Goal: Information Seeking & Learning: Check status

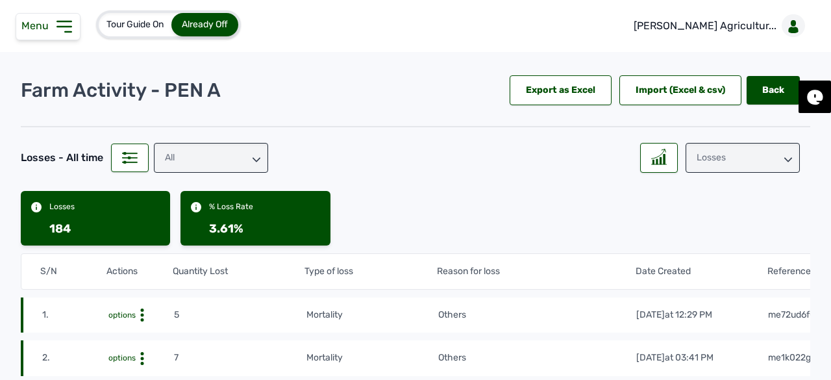
click at [43, 21] on span "Menu" at bounding box center [37, 25] width 32 height 12
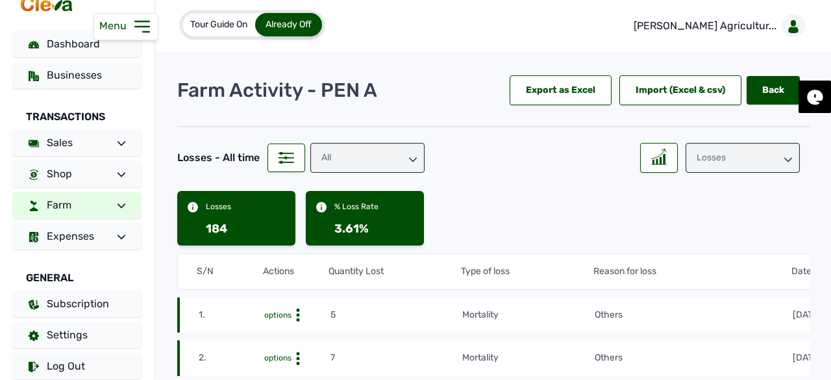
scroll to position [35, 0]
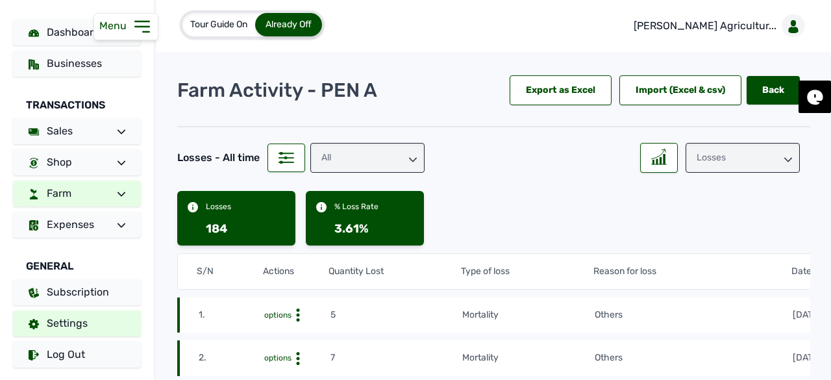
click at [75, 328] on span "Settings" at bounding box center [67, 323] width 41 height 12
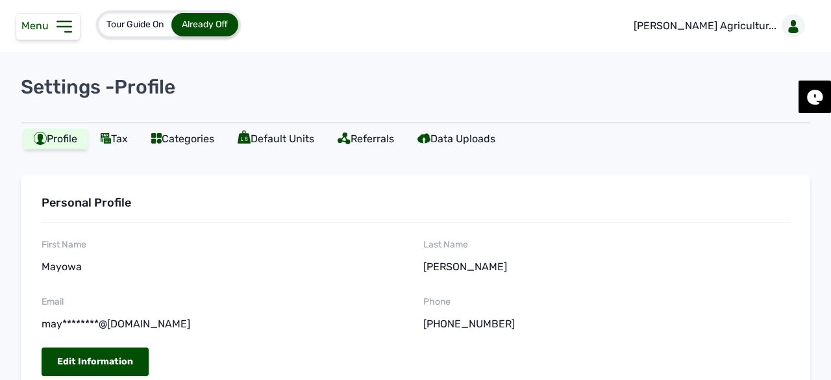
click at [35, 28] on span "Menu" at bounding box center [37, 25] width 32 height 12
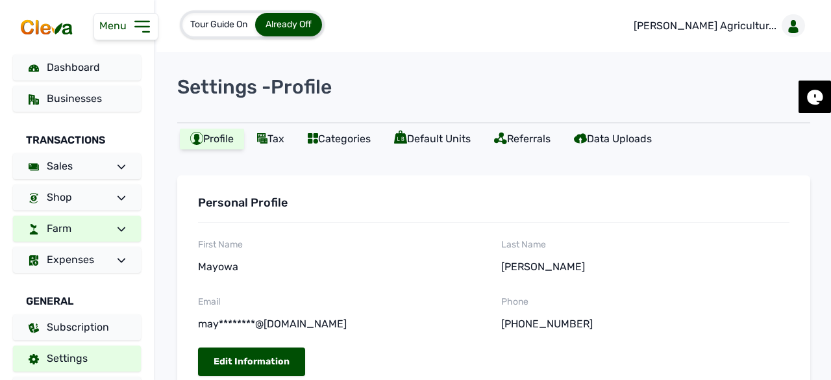
click at [96, 227] on link "Farm" at bounding box center [77, 229] width 128 height 26
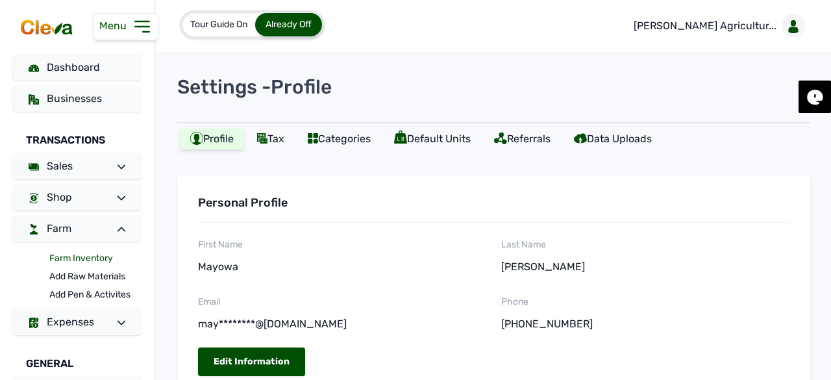
click at [86, 259] on link "Farm Inventory" at bounding box center [95, 258] width 92 height 18
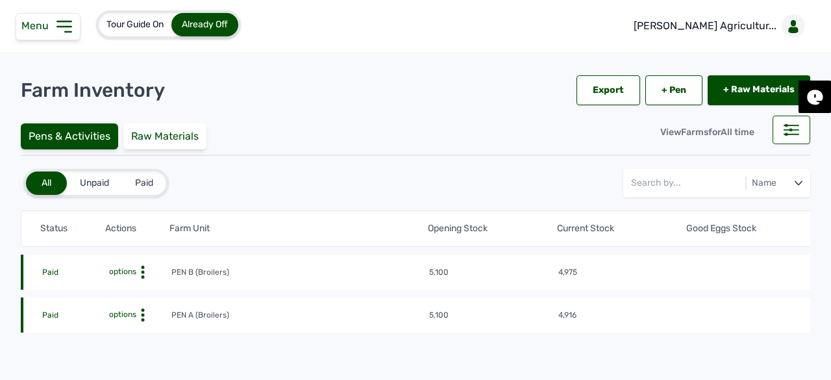
click at [130, 310] on span "options" at bounding box center [121, 314] width 30 height 9
click at [109, 332] on div "Farm Activities" at bounding box center [123, 335] width 92 height 16
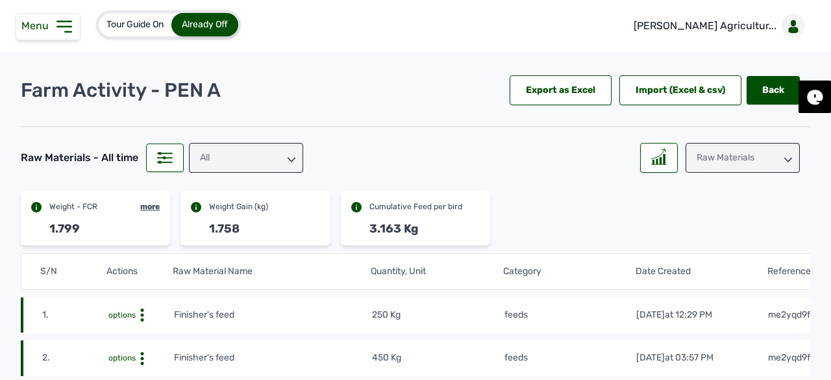
click at [291, 164] on div "All" at bounding box center [246, 158] width 114 height 30
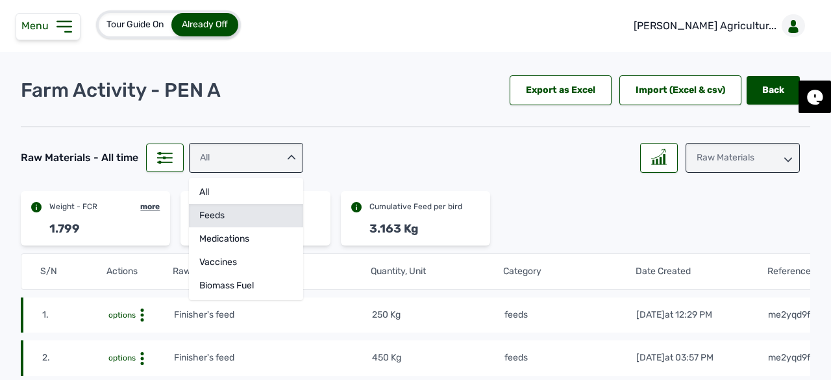
click at [251, 227] on div "feeds" at bounding box center [246, 238] width 114 height 23
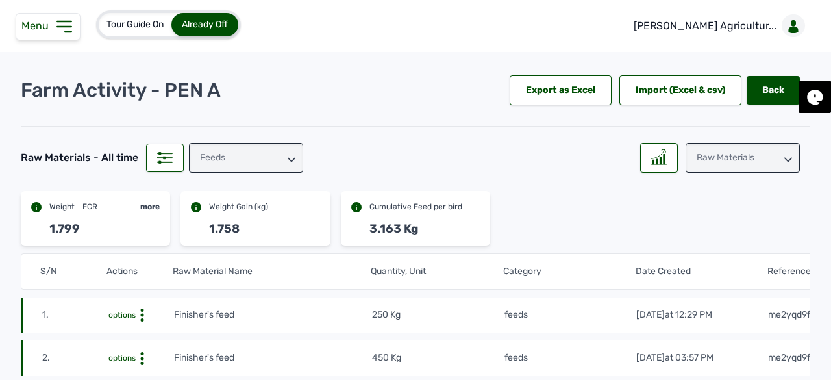
click at [723, 161] on div "Raw Materials" at bounding box center [743, 158] width 114 height 30
click at [723, 227] on div "Weight" at bounding box center [743, 238] width 114 height 23
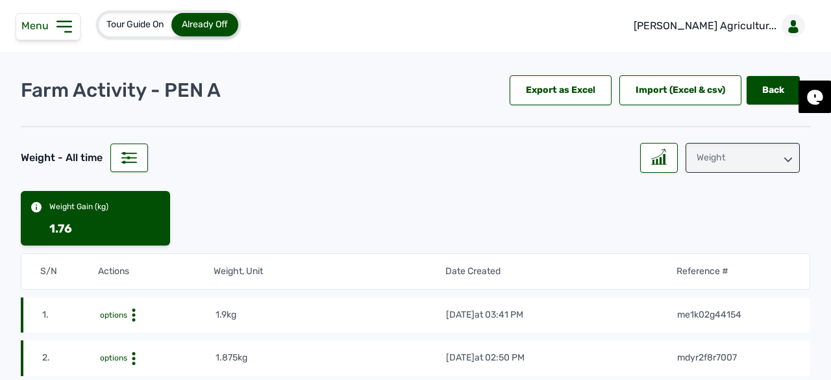
click at [715, 169] on div "Weight" at bounding box center [743, 158] width 114 height 30
click at [706, 240] on div "Losses" at bounding box center [743, 238] width 114 height 23
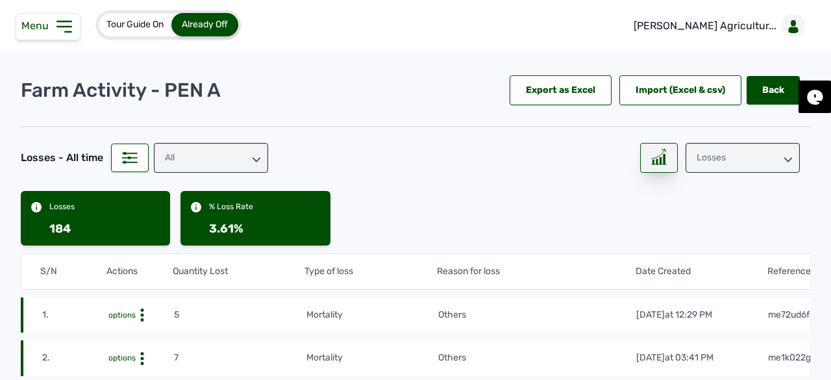
click at [652, 164] on div at bounding box center [659, 158] width 38 height 30
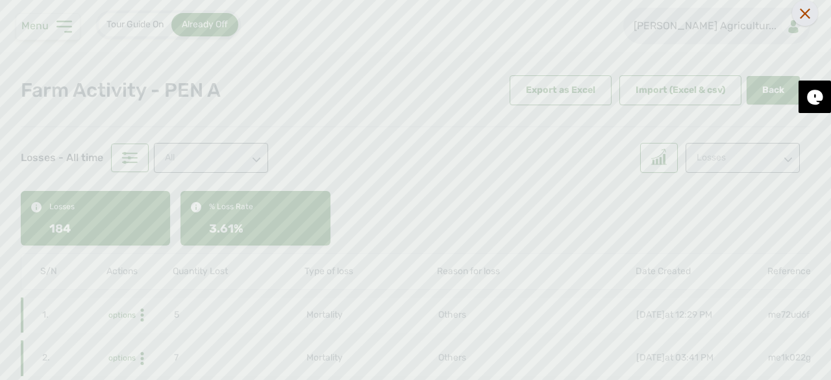
click at [805, 16] on icon at bounding box center [805, 13] width 10 height 10
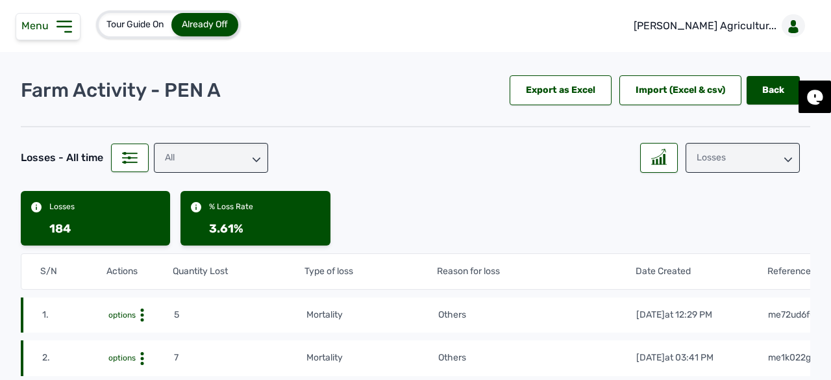
click at [743, 156] on div "Losses" at bounding box center [743, 158] width 114 height 30
click at [729, 204] on div "Raw Materials" at bounding box center [743, 215] width 114 height 23
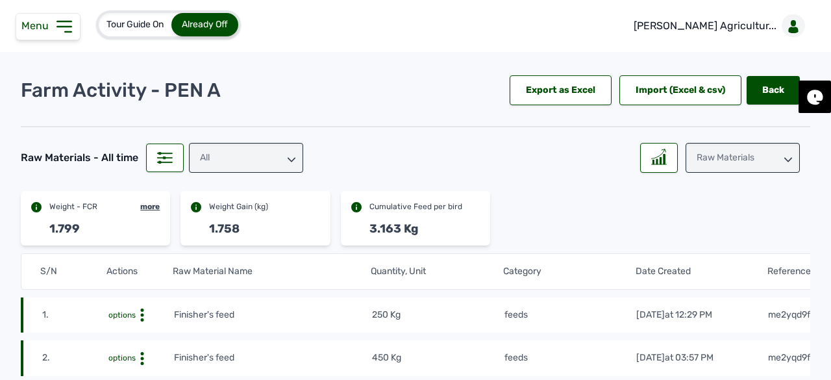
click at [749, 160] on div "Raw Materials" at bounding box center [743, 158] width 114 height 30
click at [736, 238] on div "Losses" at bounding box center [743, 238] width 114 height 23
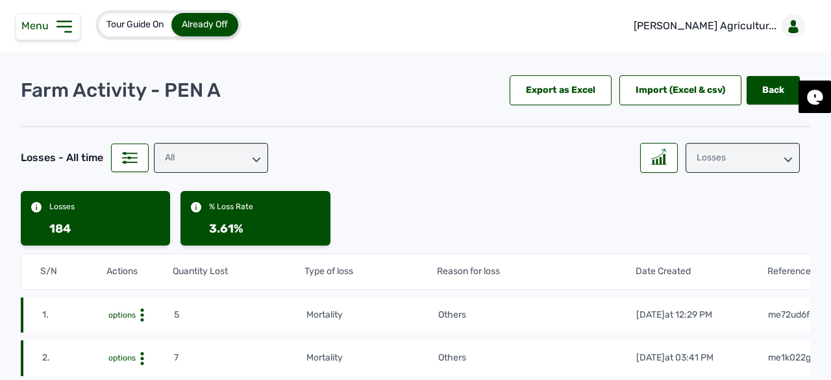
click at [775, 153] on div "Losses" at bounding box center [743, 158] width 114 height 30
click at [732, 227] on div "Weight" at bounding box center [743, 238] width 114 height 23
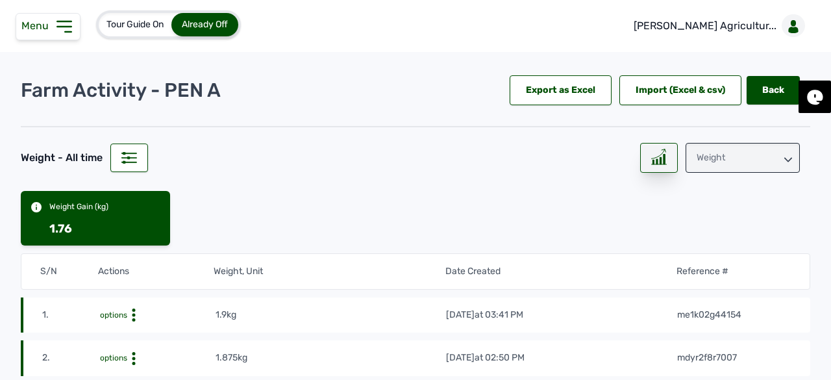
click at [658, 169] on div at bounding box center [659, 158] width 38 height 30
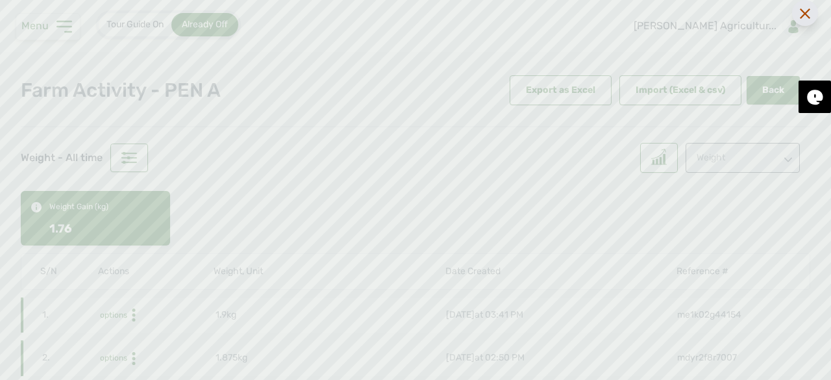
click at [805, 20] on div at bounding box center [805, 13] width 26 height 26
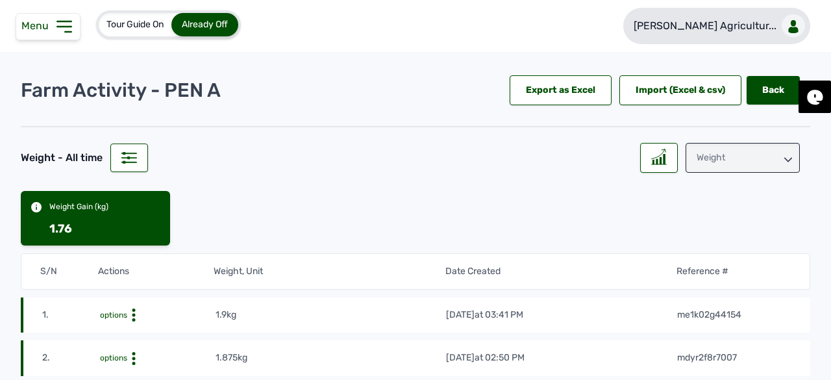
click at [738, 32] on p "[PERSON_NAME] Agricultur..." at bounding box center [705, 26] width 143 height 16
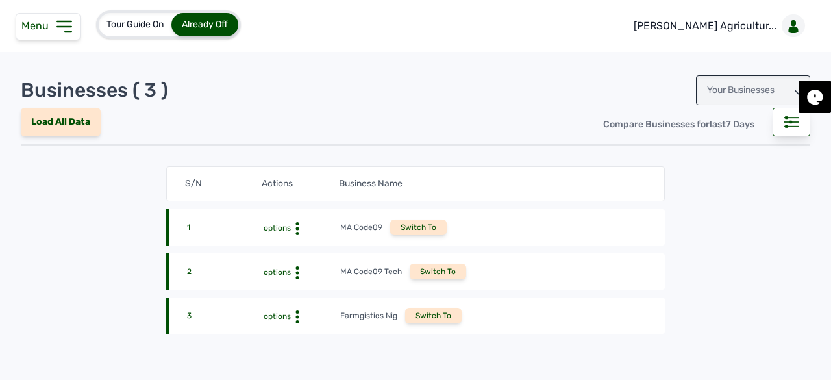
click at [734, 87] on div "Your Businesses" at bounding box center [753, 90] width 114 height 30
click at [721, 153] on div "Invitations" at bounding box center [753, 147] width 114 height 23
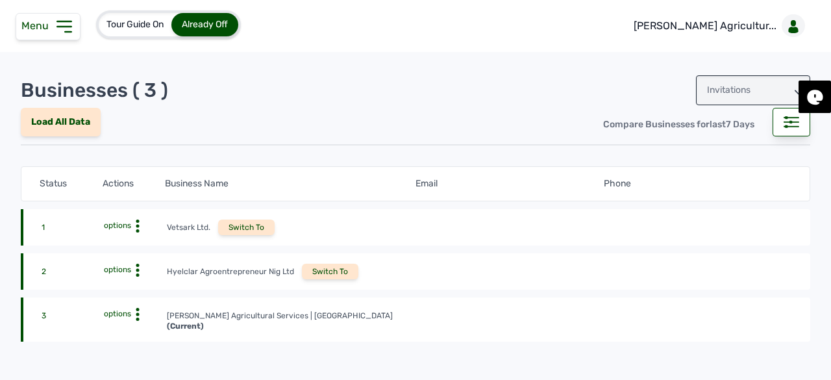
click at [346, 266] on div "Switch To" at bounding box center [330, 272] width 56 height 16
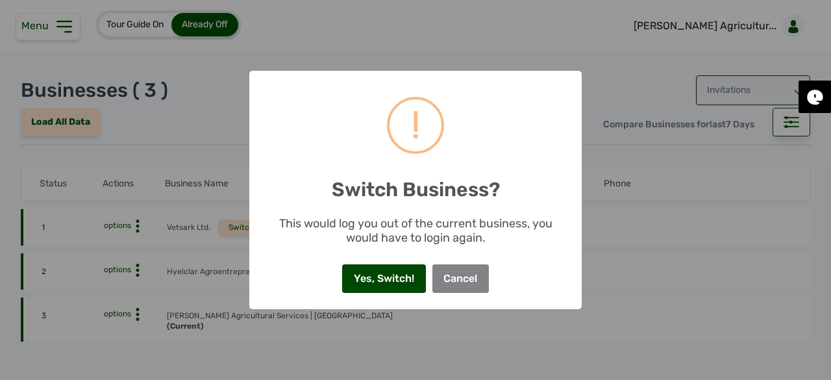
click at [414, 284] on button "Yes, Switch!" at bounding box center [383, 278] width 83 height 29
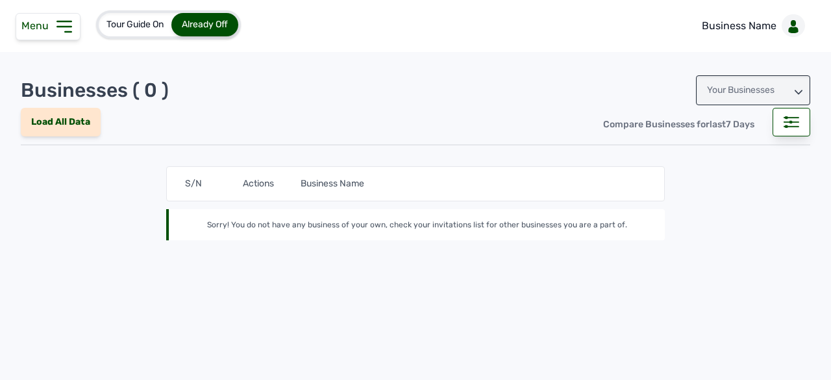
click at [54, 31] on icon at bounding box center [64, 26] width 21 height 21
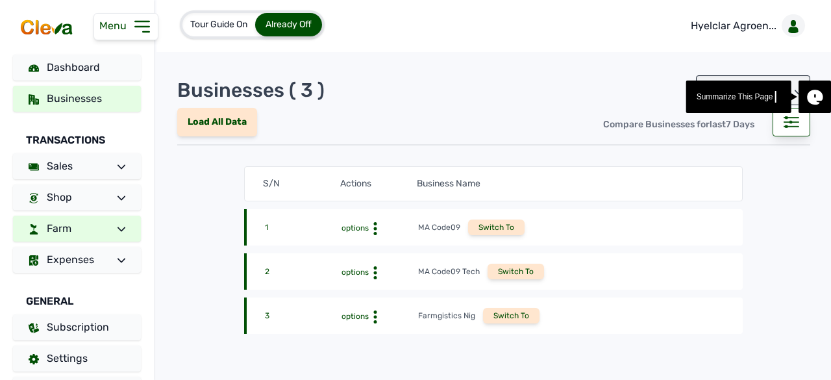
click at [98, 219] on link "Farm" at bounding box center [77, 229] width 128 height 26
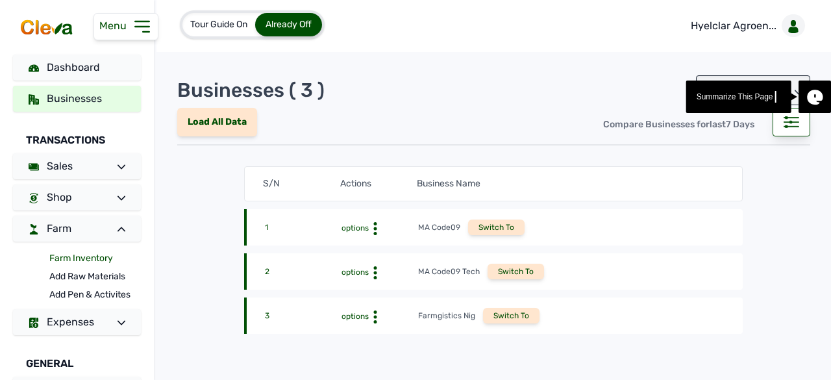
click at [88, 257] on link "Farm Inventory" at bounding box center [95, 258] width 92 height 18
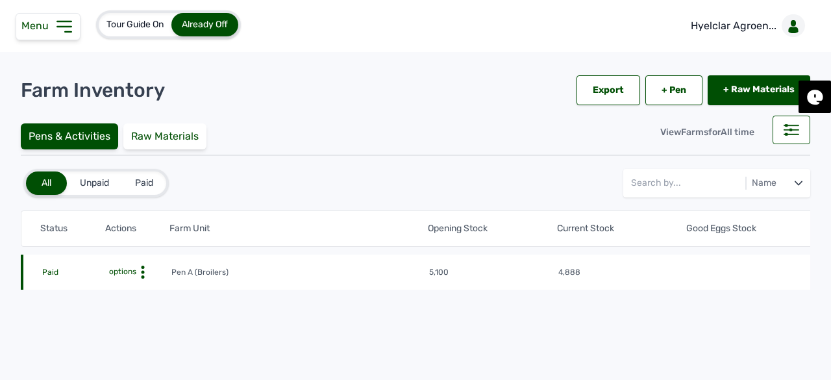
click at [130, 271] on span "options" at bounding box center [121, 271] width 30 height 9
click at [143, 293] on div "Farm Activities" at bounding box center [123, 292] width 92 height 16
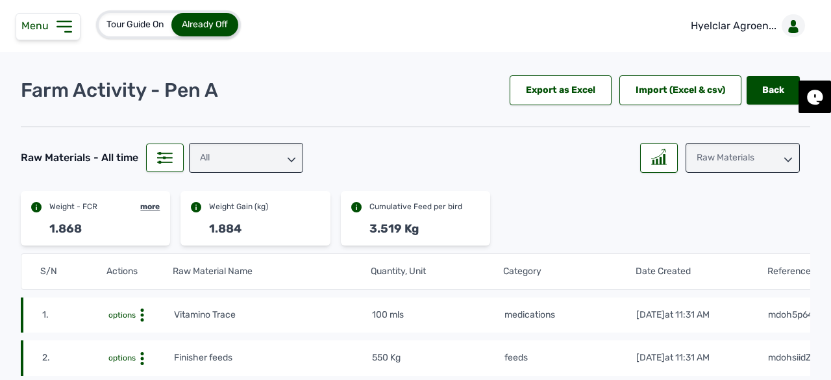
click at [736, 155] on div "Raw Materials" at bounding box center [743, 158] width 114 height 30
click at [719, 227] on div "Weight" at bounding box center [743, 238] width 114 height 23
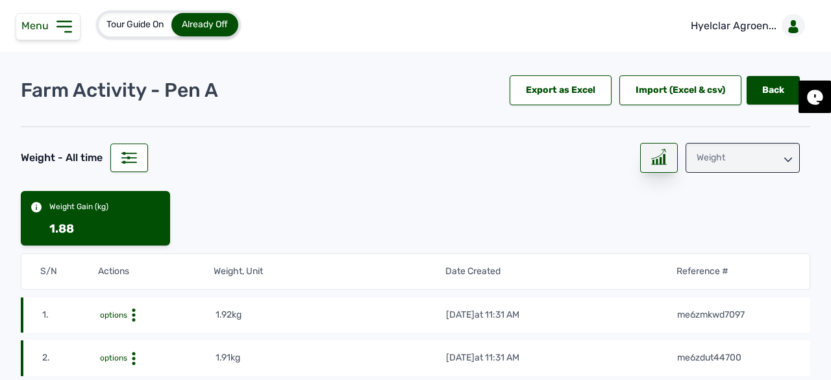
click at [664, 160] on rect at bounding box center [664, 160] width 1 height 10
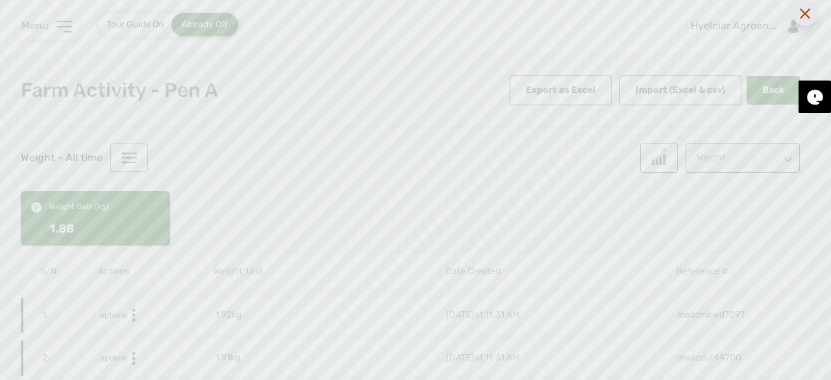
click at [805, 18] on icon at bounding box center [805, 13] width 10 height 10
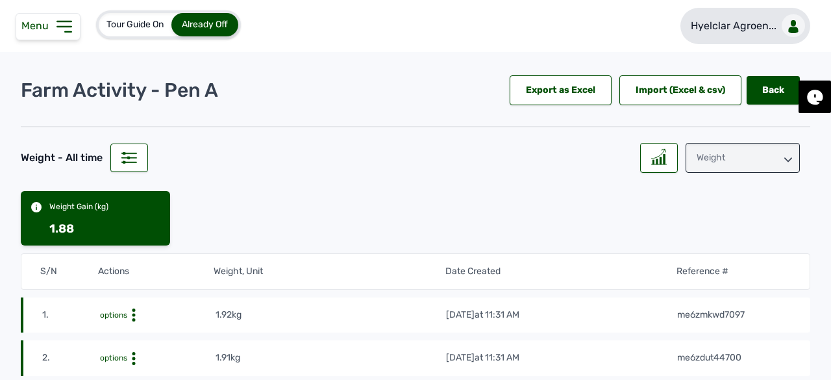
click at [725, 24] on p "Hyelclar Agroen..." at bounding box center [734, 26] width 86 height 16
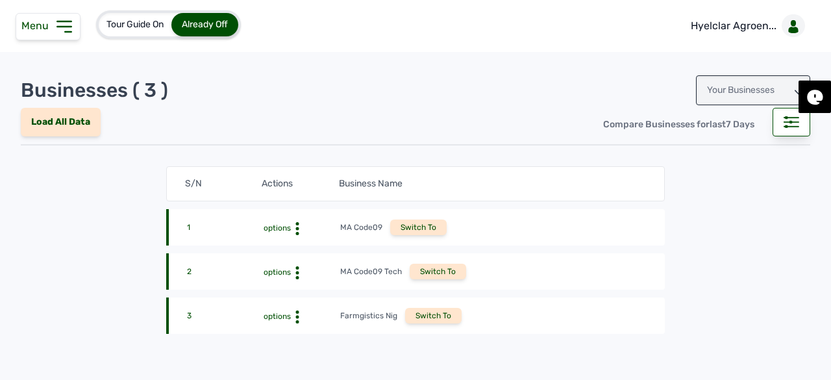
click at [748, 92] on div "Your Businesses" at bounding box center [753, 90] width 114 height 30
click at [707, 145] on div "Invitations" at bounding box center [753, 147] width 114 height 23
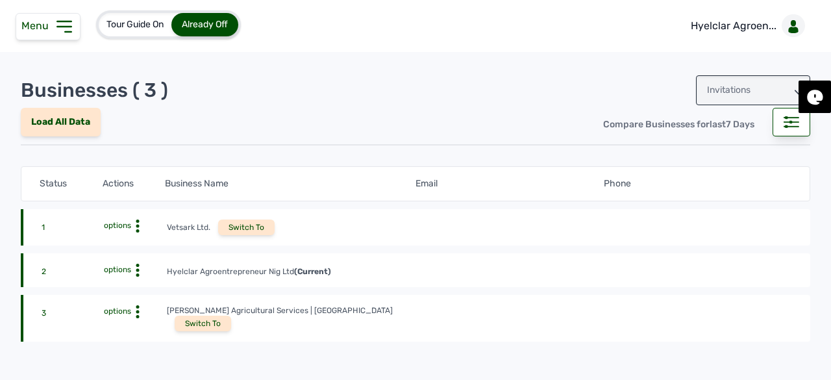
click at [231, 316] on div "Switch To" at bounding box center [203, 324] width 56 height 16
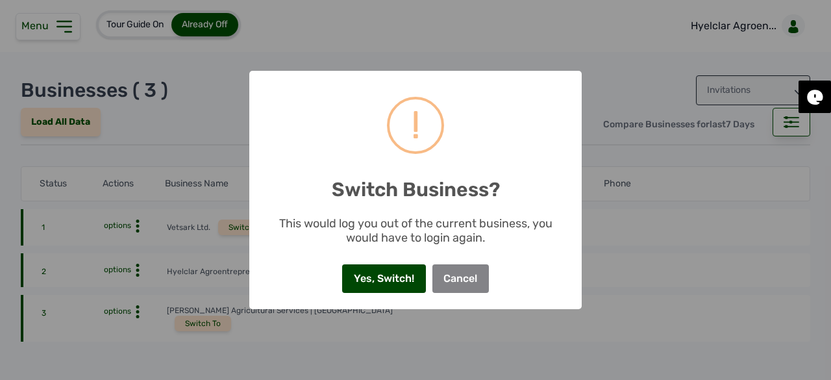
click at [375, 276] on button "Yes, Switch!" at bounding box center [383, 278] width 83 height 29
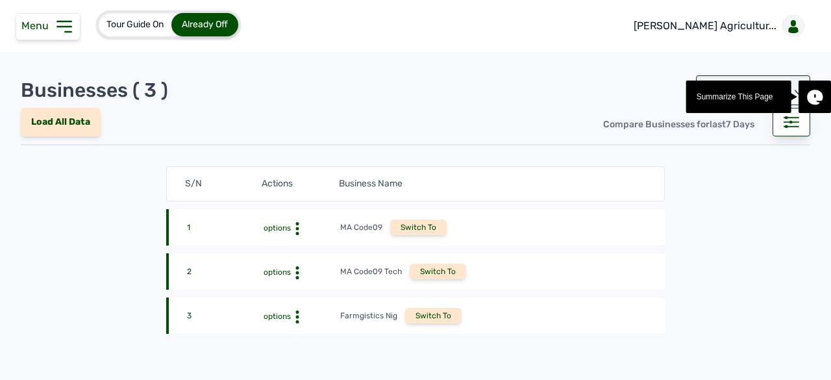
click at [59, 18] on icon at bounding box center [64, 26] width 21 height 21
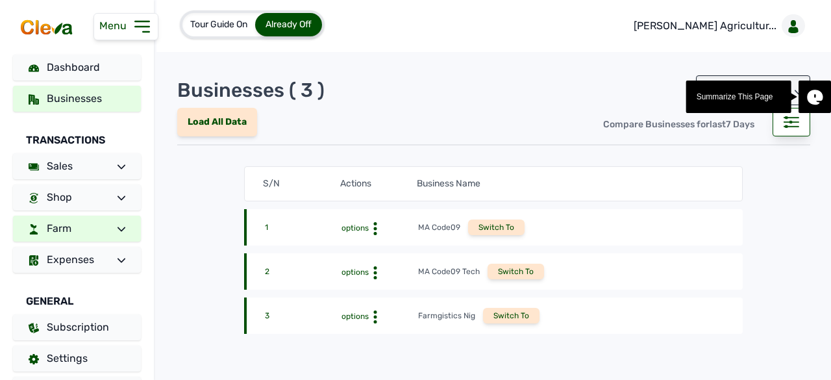
click at [75, 227] on link "Farm" at bounding box center [77, 229] width 128 height 26
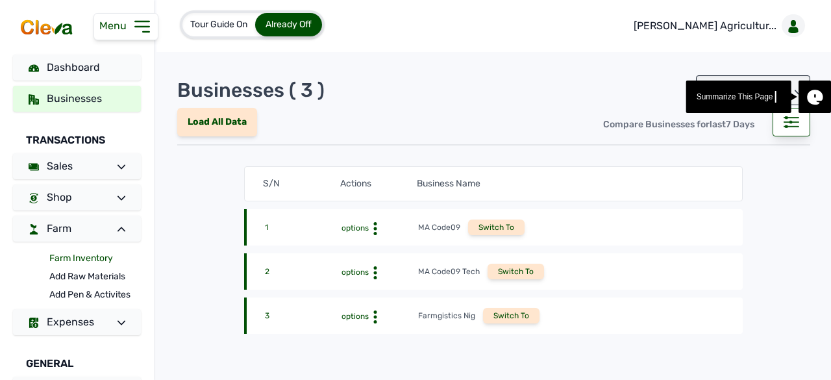
click at [68, 252] on link "Farm Inventory" at bounding box center [95, 258] width 92 height 18
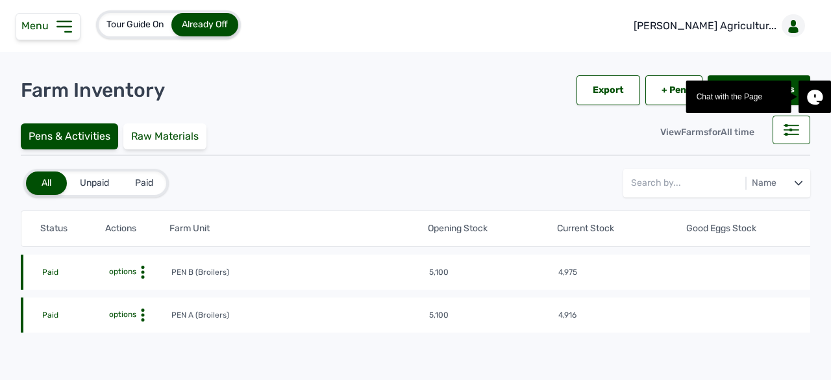
click at [142, 279] on icon at bounding box center [142, 272] width 13 height 13
click at [131, 334] on div "Farm Activities" at bounding box center [123, 335] width 92 height 16
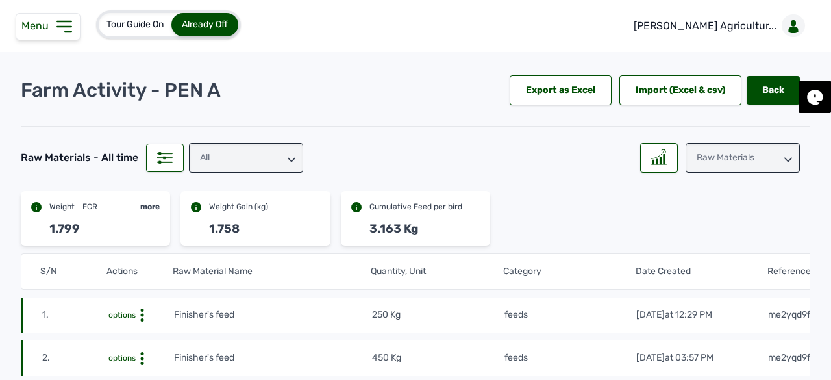
click at [752, 163] on div "Raw Materials" at bounding box center [743, 158] width 114 height 30
click at [735, 227] on div "Weight" at bounding box center [743, 238] width 114 height 23
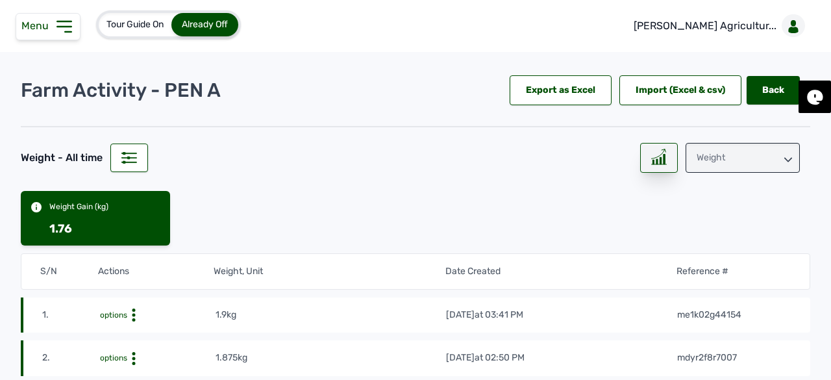
click at [651, 160] on icon at bounding box center [659, 157] width 16 height 16
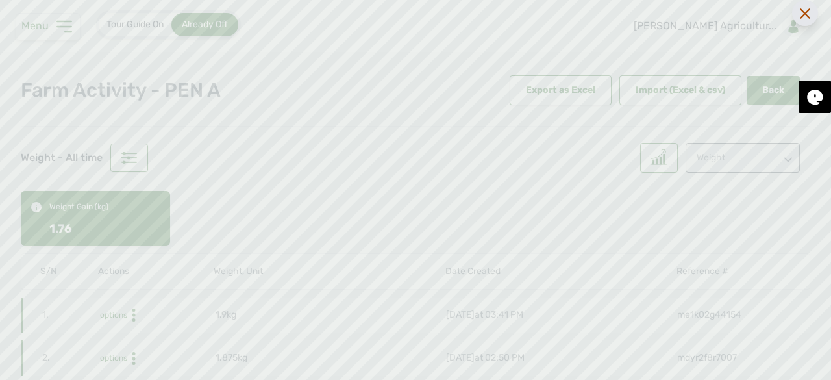
click at [814, 14] on div at bounding box center [805, 13] width 26 height 26
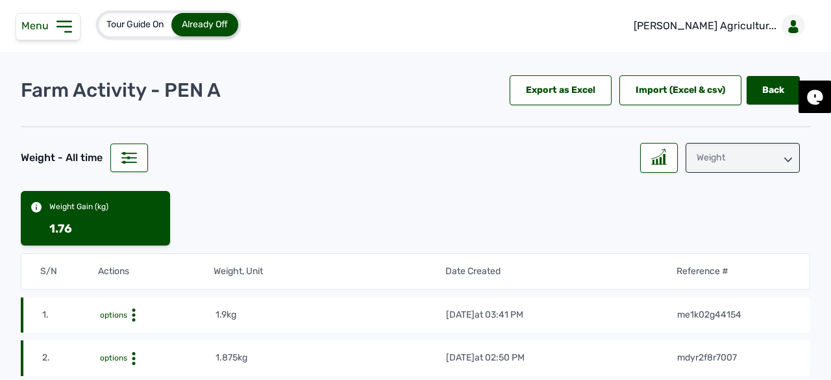
click at [715, 163] on div "Weight" at bounding box center [743, 158] width 114 height 30
click at [705, 204] on div "Raw Materials" at bounding box center [743, 215] width 114 height 23
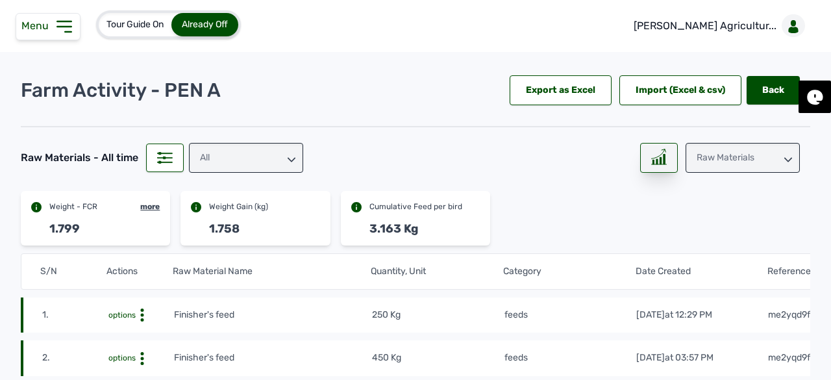
click at [652, 162] on rect at bounding box center [652, 162] width 1 height 4
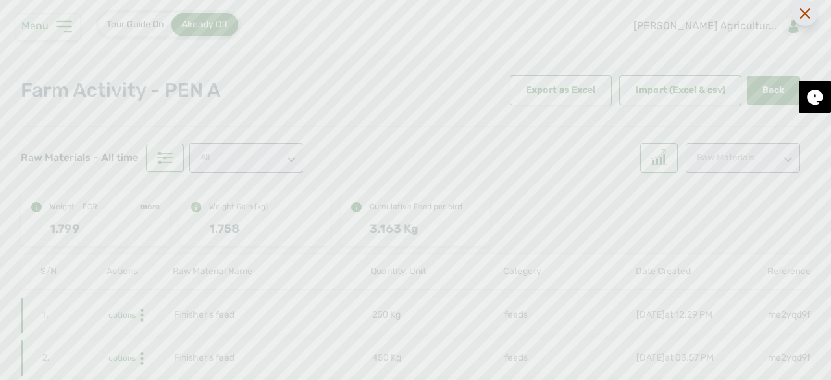
click at [805, 19] on div at bounding box center [805, 13] width 26 height 26
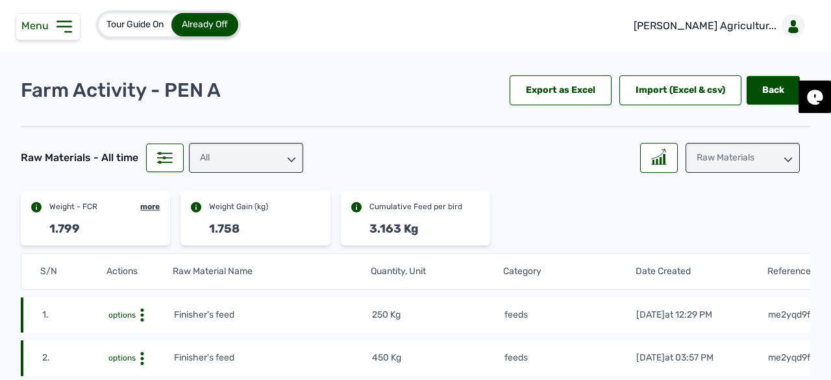
click at [201, 163] on div "All" at bounding box center [246, 158] width 114 height 30
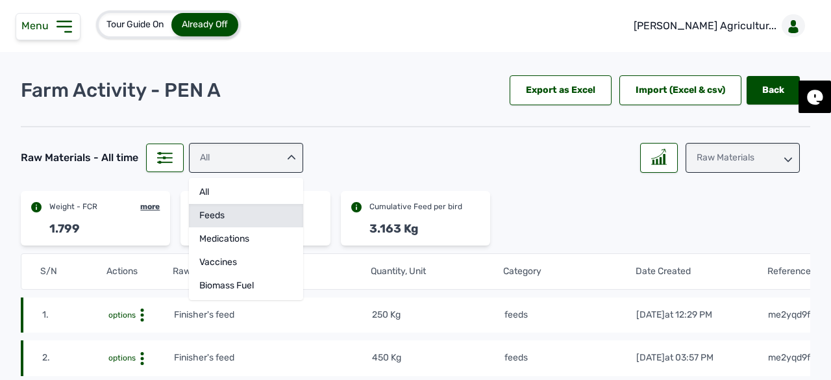
click at [251, 227] on div "feeds" at bounding box center [246, 238] width 114 height 23
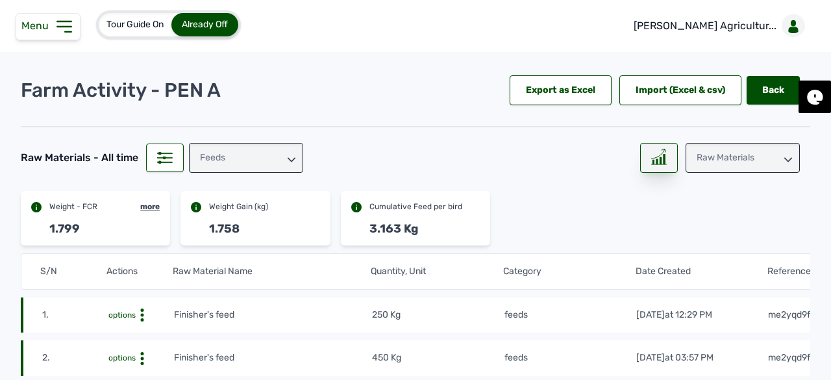
click at [651, 158] on icon at bounding box center [659, 157] width 16 height 16
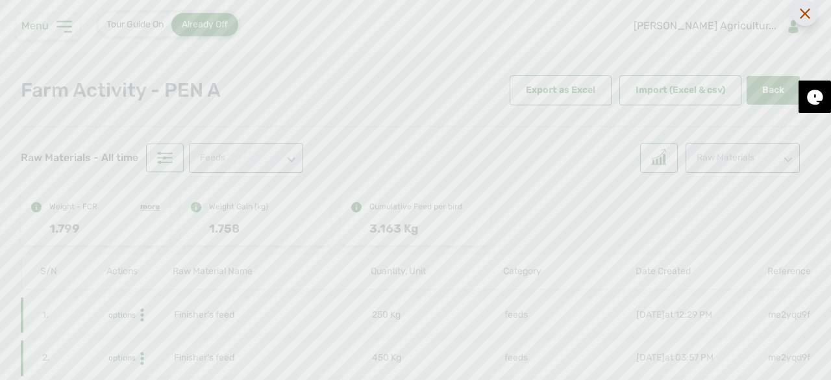
click at [806, 18] on icon at bounding box center [805, 13] width 10 height 10
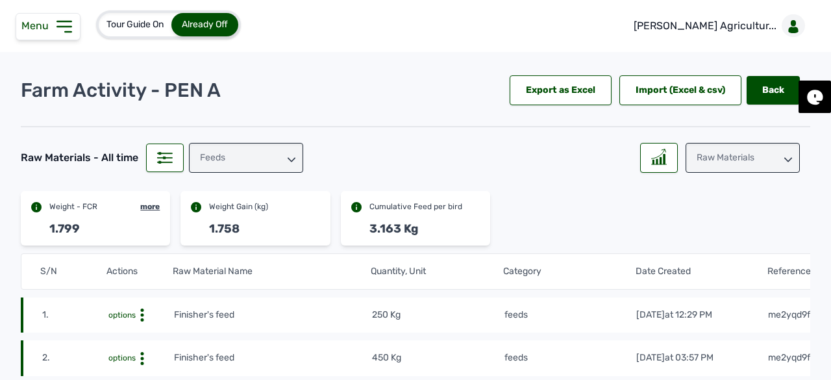
click at [722, 164] on div "Raw Materials" at bounding box center [743, 158] width 114 height 30
click at [721, 227] on div "Weight" at bounding box center [743, 238] width 114 height 23
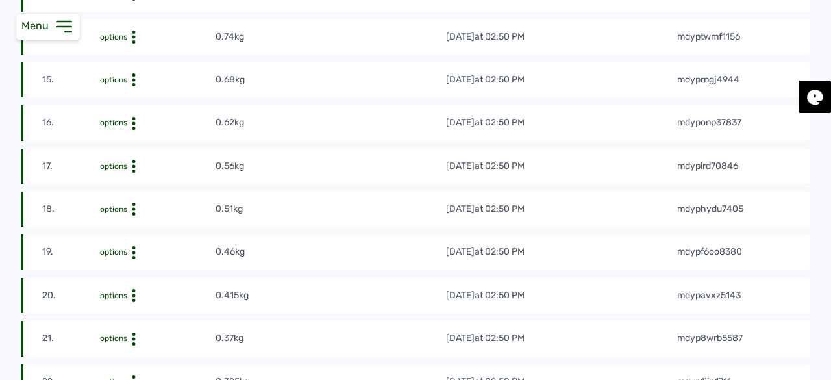
scroll to position [844, 0]
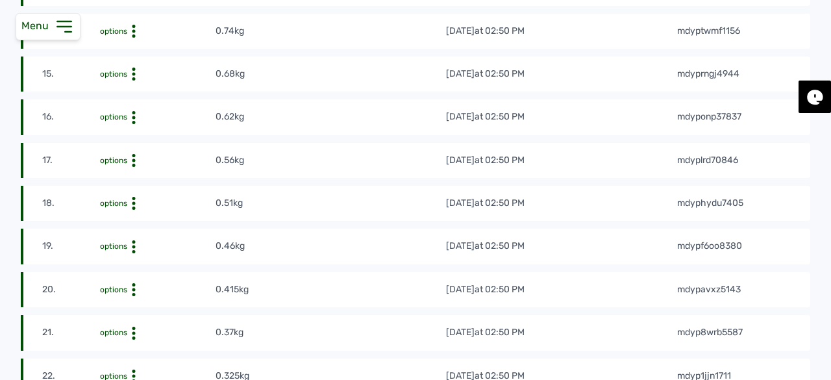
click at [56, 124] on td "16." at bounding box center [71, 117] width 58 height 14
click at [120, 121] on span "options" at bounding box center [113, 116] width 27 height 9
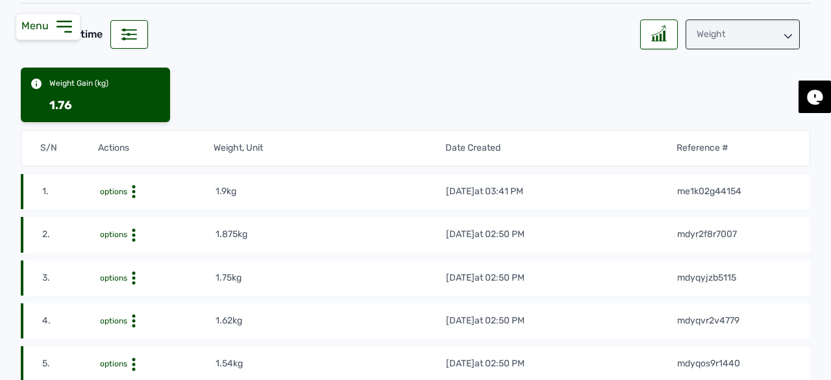
scroll to position [0, 0]
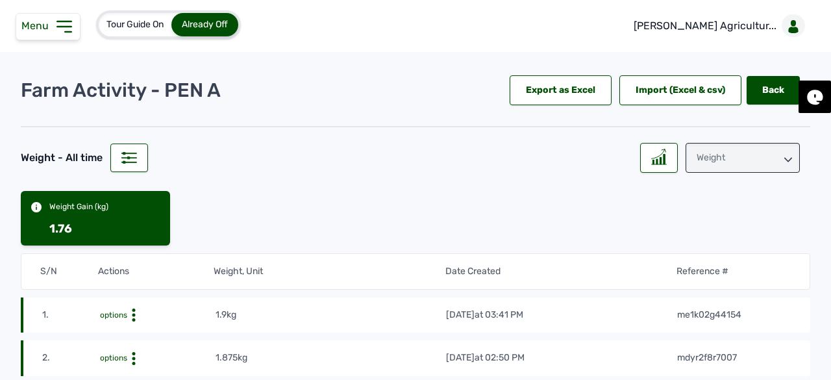
click at [95, 206] on div "Weight Gain (kg)" at bounding box center [78, 206] width 59 height 10
click at [131, 150] on div at bounding box center [129, 157] width 38 height 29
select select "All time"
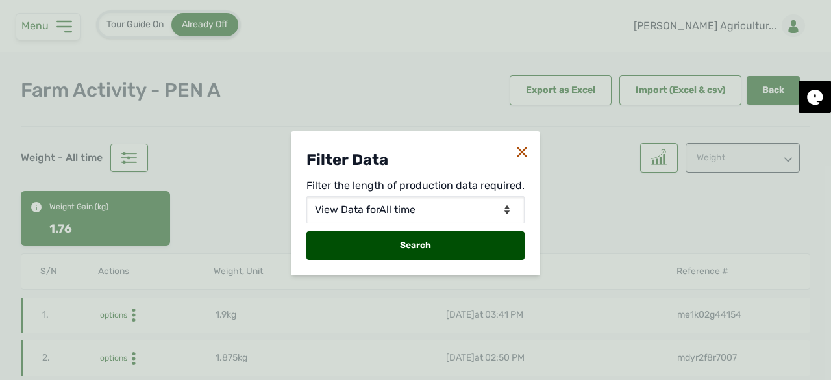
click at [517, 155] on icon at bounding box center [522, 152] width 10 height 10
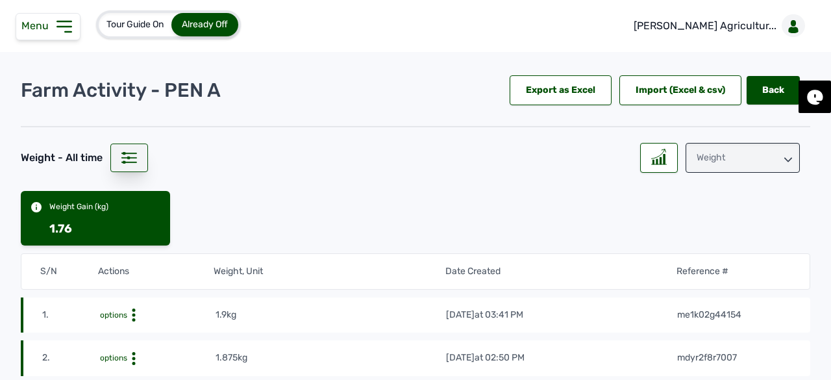
click at [127, 160] on icon at bounding box center [129, 158] width 16 height 12
select select "All time"
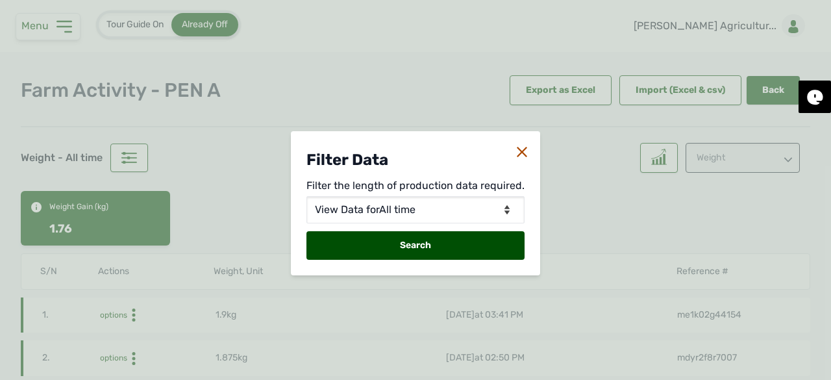
click at [525, 149] on icon at bounding box center [522, 152] width 10 height 10
